Goal: Task Accomplishment & Management: Manage account settings

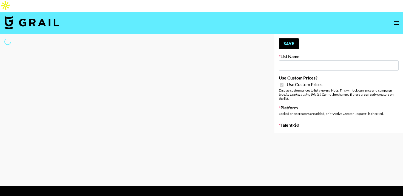
type input "Redence Beauty"
checkbox input "true"
select select "Brand"
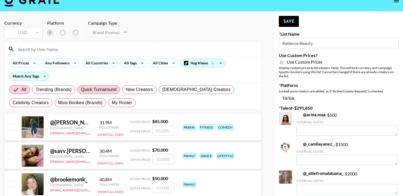
scroll to position [29, 0]
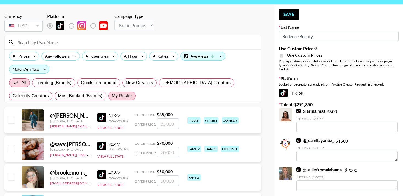
click at [112, 93] on span "My Roster" at bounding box center [122, 96] width 20 height 7
click at [112, 96] on input "My Roster" at bounding box center [112, 96] width 0 height 0
radio input "true"
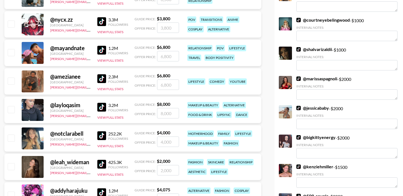
scroll to position [316, 0]
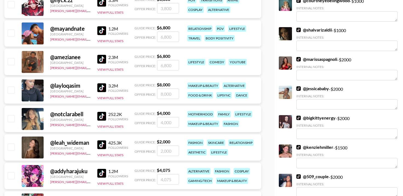
click at [13, 144] on input "checkbox" at bounding box center [11, 147] width 7 height 7
checkbox input "true"
drag, startPoint x: 172, startPoint y: 139, endPoint x: 121, endPoint y: 139, distance: 51.1
click at [121, 139] on div "@ leah_wideman [GEOGRAPHIC_DATA] [PERSON_NAME][EMAIL_ADDRESS][DOMAIN_NAME] 425.…" at bounding box center [132, 147] width 257 height 26
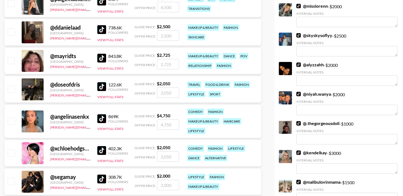
scroll to position [591, 0]
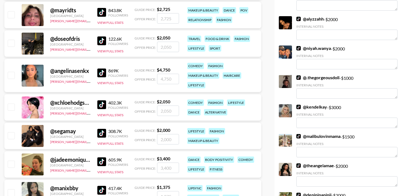
type input "1500"
click at [11, 132] on input "checkbox" at bounding box center [11, 135] width 7 height 7
checkbox input "true"
drag, startPoint x: 173, startPoint y: 128, endPoint x: 113, endPoint y: 128, distance: 59.8
click at [113, 128] on div "@ segamay [GEOGRAPHIC_DATA] [PERSON_NAME][EMAIL_ADDRESS][DOMAIN_NAME] 308.7K Fo…" at bounding box center [132, 136] width 257 height 26
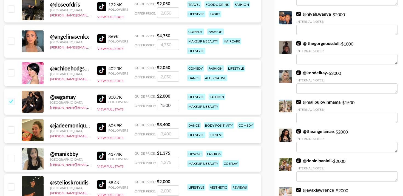
scroll to position [632, 0]
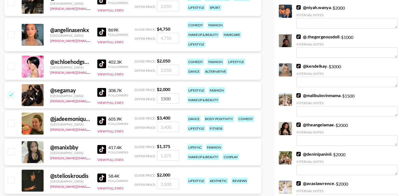
type input "1500"
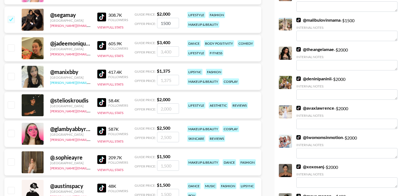
scroll to position [710, 0]
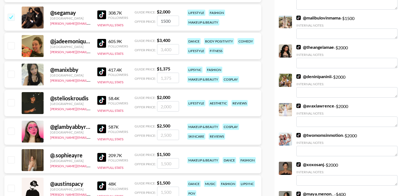
click at [13, 128] on input "checkbox" at bounding box center [11, 131] width 7 height 7
checkbox input "true"
drag, startPoint x: 177, startPoint y: 123, endPoint x: 128, endPoint y: 123, distance: 48.9
click at [128, 123] on div "@ glambyabbyrose [GEOGRAPHIC_DATA] [PERSON_NAME][EMAIL_ADDRESS][DOMAIN_NAME] 58…" at bounding box center [132, 132] width 257 height 26
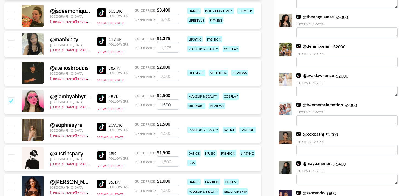
scroll to position [733, 0]
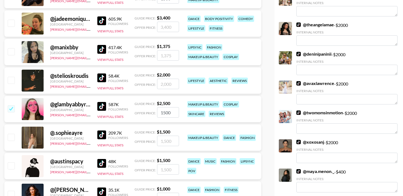
type input "1500"
click at [11, 134] on input "checkbox" at bounding box center [11, 137] width 7 height 7
checkbox input "true"
drag, startPoint x: 173, startPoint y: 128, endPoint x: 123, endPoint y: 128, distance: 49.4
click at [123, 128] on div "@ .sophieayre [GEOGRAPHIC_DATA] [PERSON_NAME][EMAIL_ADDRESS][DOMAIN_NAME] 209.7…" at bounding box center [132, 138] width 257 height 26
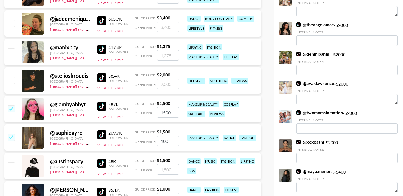
type input "1000"
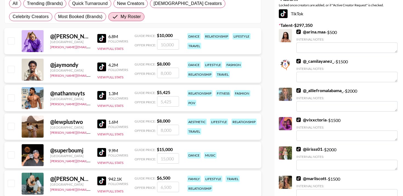
scroll to position [0, 0]
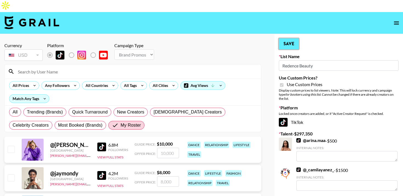
click at [288, 38] on button "Save" at bounding box center [289, 43] width 20 height 11
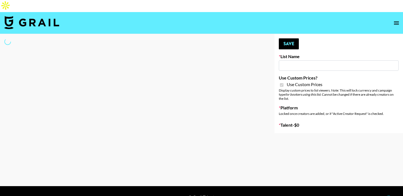
type input "Dime Beauty"
checkbox input "true"
select select "Brand"
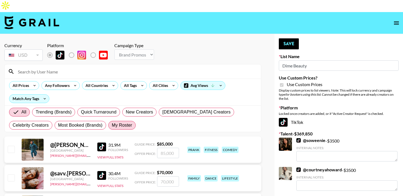
click at [112, 122] on span "My Roster" at bounding box center [122, 125] width 20 height 7
click at [112, 125] on input "My Roster" at bounding box center [112, 125] width 0 height 0
radio input "true"
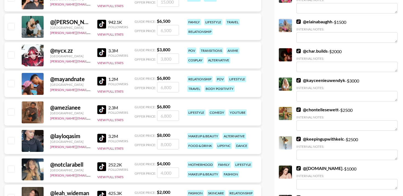
scroll to position [266, 0]
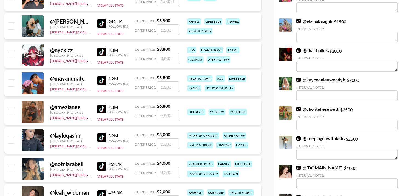
click at [12, 137] on input "checkbox" at bounding box center [11, 140] width 7 height 7
checkbox input "true"
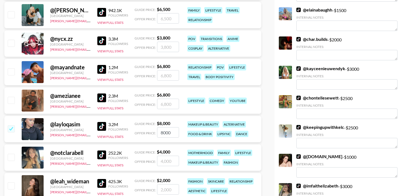
scroll to position [285, 0]
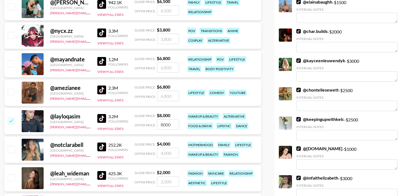
drag, startPoint x: 169, startPoint y: 112, endPoint x: 126, endPoint y: 112, distance: 42.8
click at [126, 112] on div "@ layloqasim United States ahmed@grail-talent.com 3.2M Followers View Full Stat…" at bounding box center [132, 121] width 257 height 26
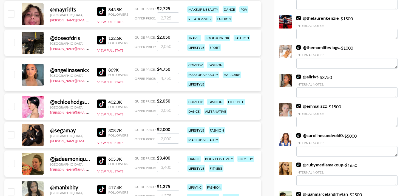
scroll to position [593, 0]
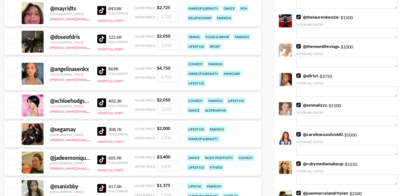
type input "4000"
click at [13, 130] on input "checkbox" at bounding box center [11, 133] width 7 height 7
checkbox input "true"
drag, startPoint x: 163, startPoint y: 127, endPoint x: 132, endPoint y: 127, distance: 30.5
click at [133, 127] on div "@ segamay [GEOGRAPHIC_DATA] [PERSON_NAME][EMAIL_ADDRESS][DOMAIN_NAME] 308.7K Fo…" at bounding box center [132, 134] width 257 height 26
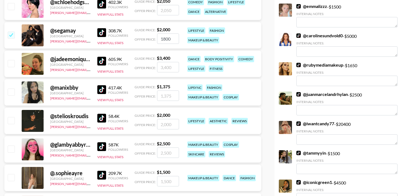
scroll to position [699, 0]
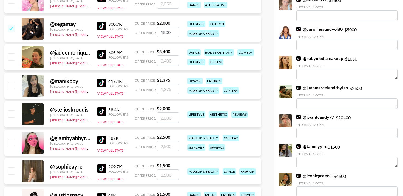
type input "1800"
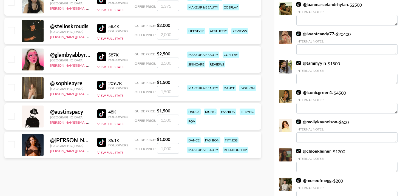
scroll to position [764, 0]
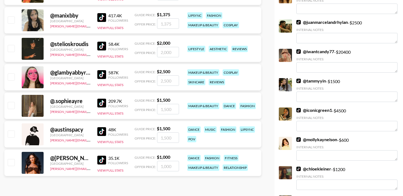
click at [11, 102] on input "checkbox" at bounding box center [11, 105] width 7 height 7
checkbox input "true"
click at [176, 104] on input "1500" at bounding box center [168, 109] width 22 height 10
type input "1"
checkbox input "false"
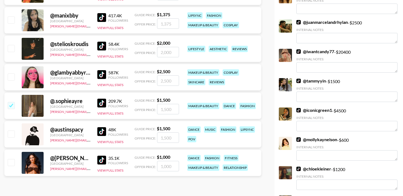
checkbox input "true"
type input "1000"
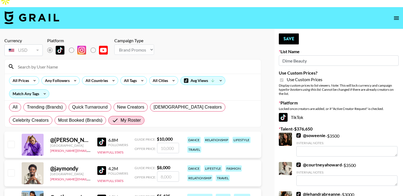
scroll to position [0, 0]
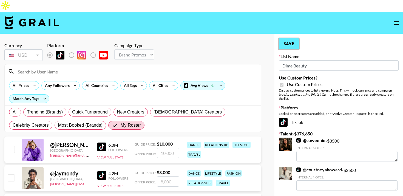
click at [288, 38] on button "Save" at bounding box center [289, 43] width 20 height 11
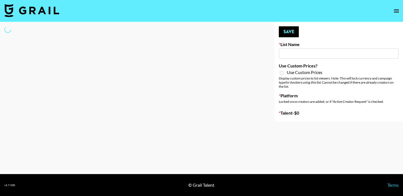
type input "Cosplay"
select select "Song"
